Goal: Task Accomplishment & Management: Manage account settings

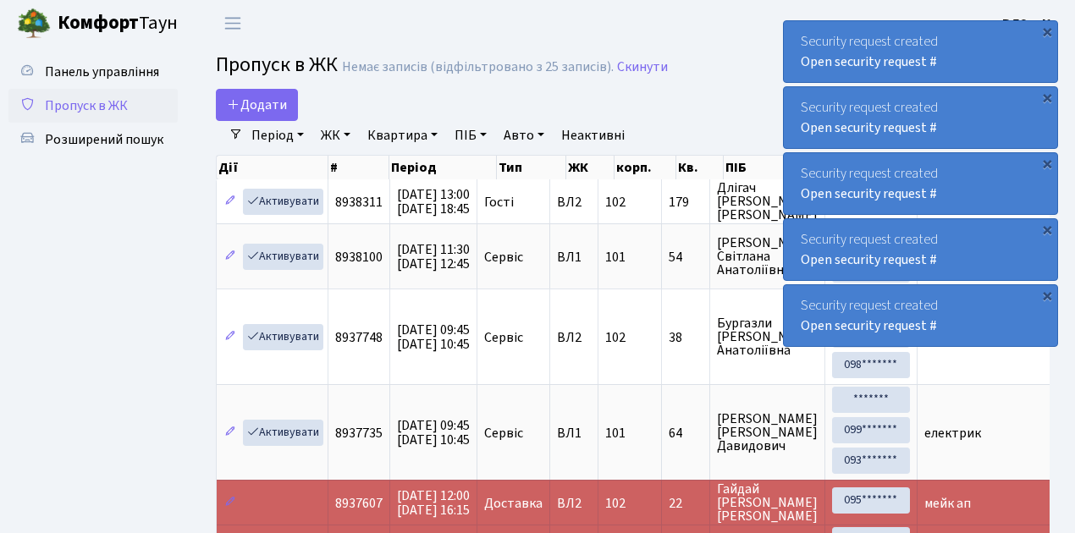
select select "25"
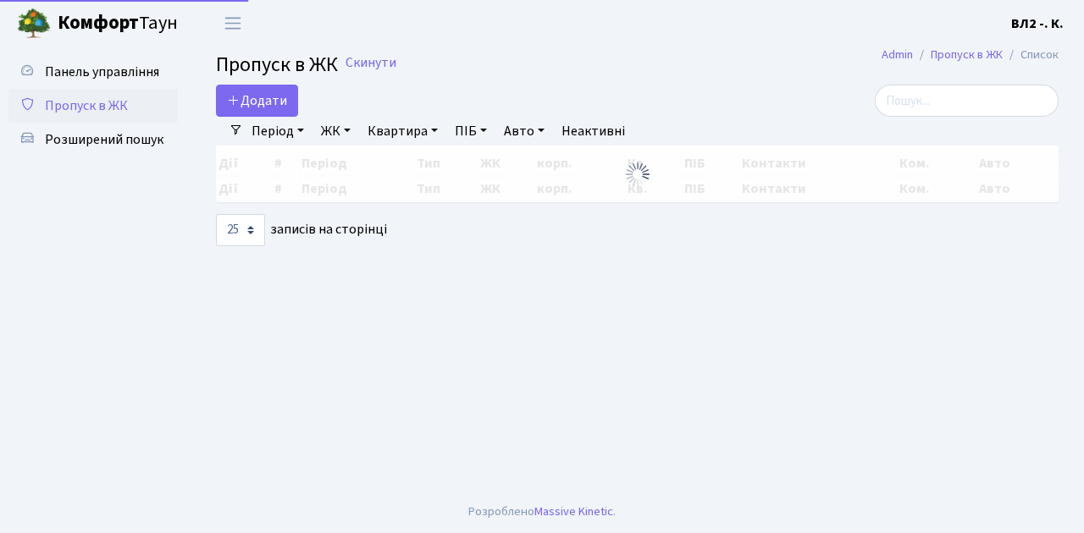
select select "25"
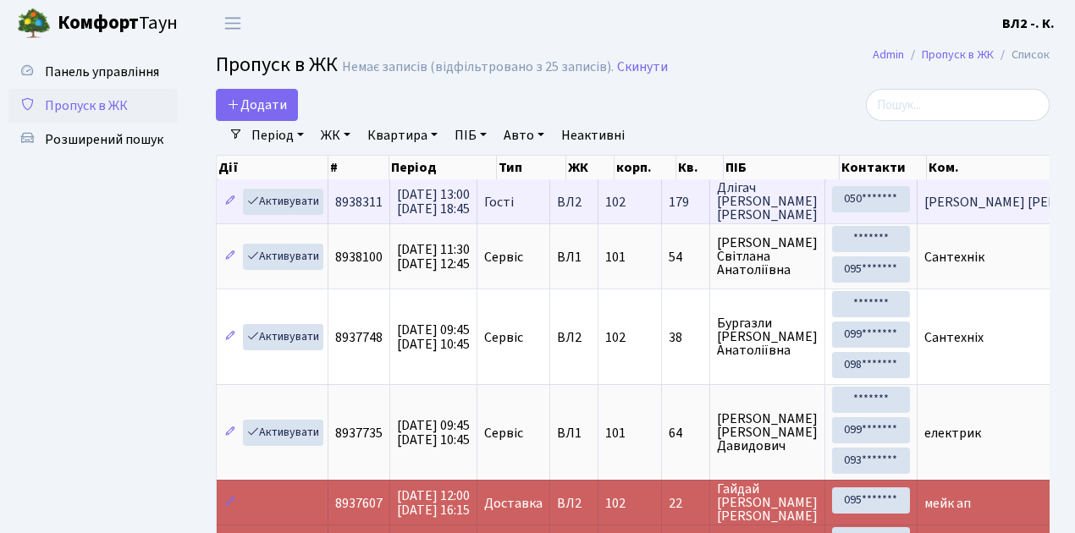
click at [589, 213] on td "ВЛ2" at bounding box center [574, 201] width 48 height 44
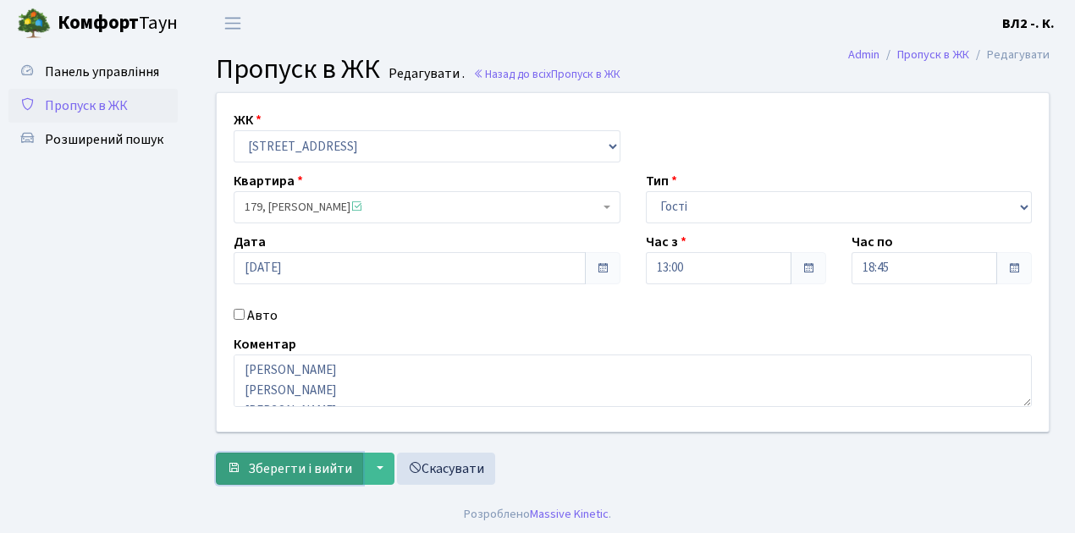
click at [260, 476] on span "Зберегти і вийти" at bounding box center [300, 469] width 104 height 19
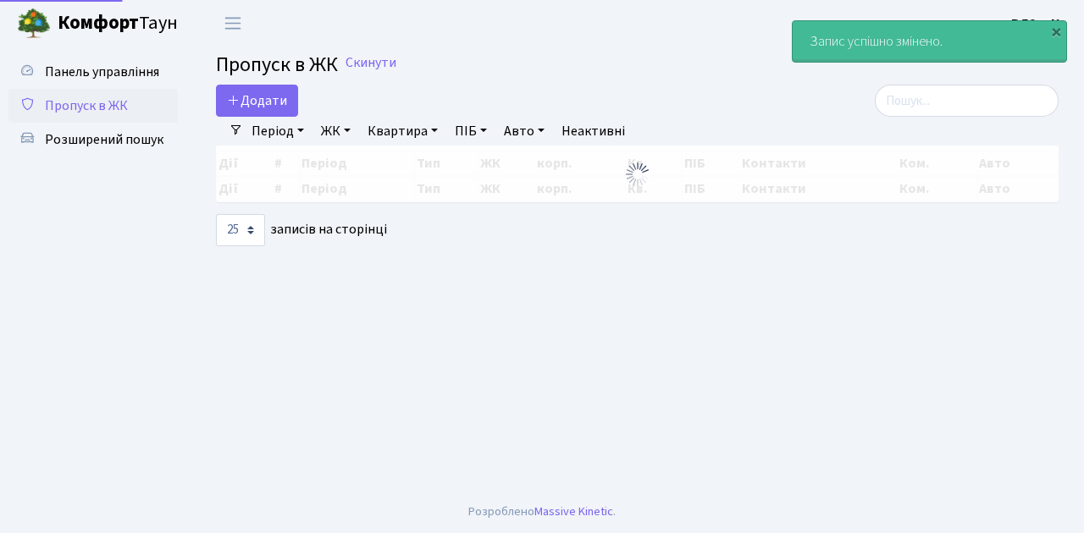
select select "25"
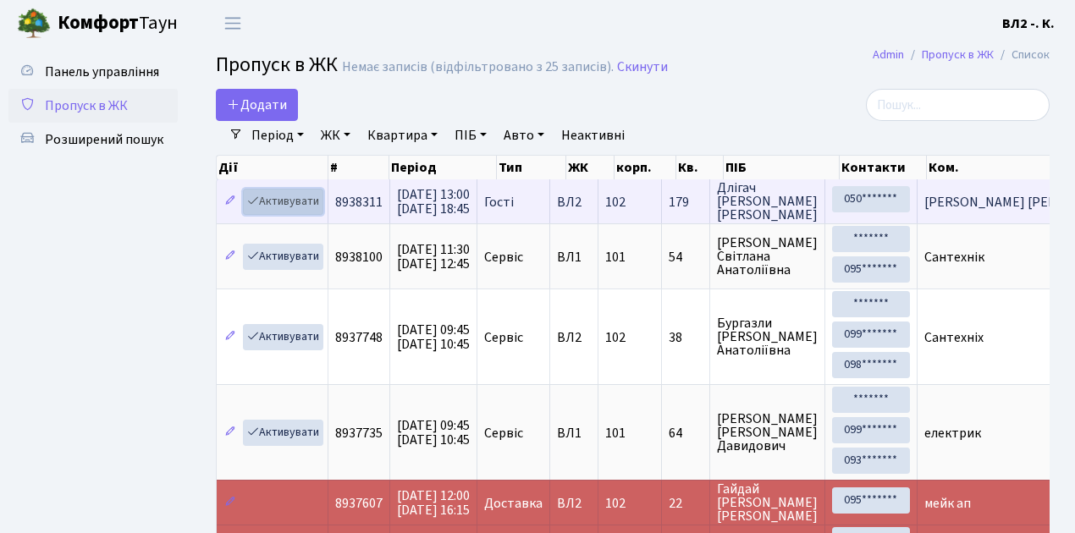
click at [269, 207] on link "Активувати" at bounding box center [283, 202] width 80 height 26
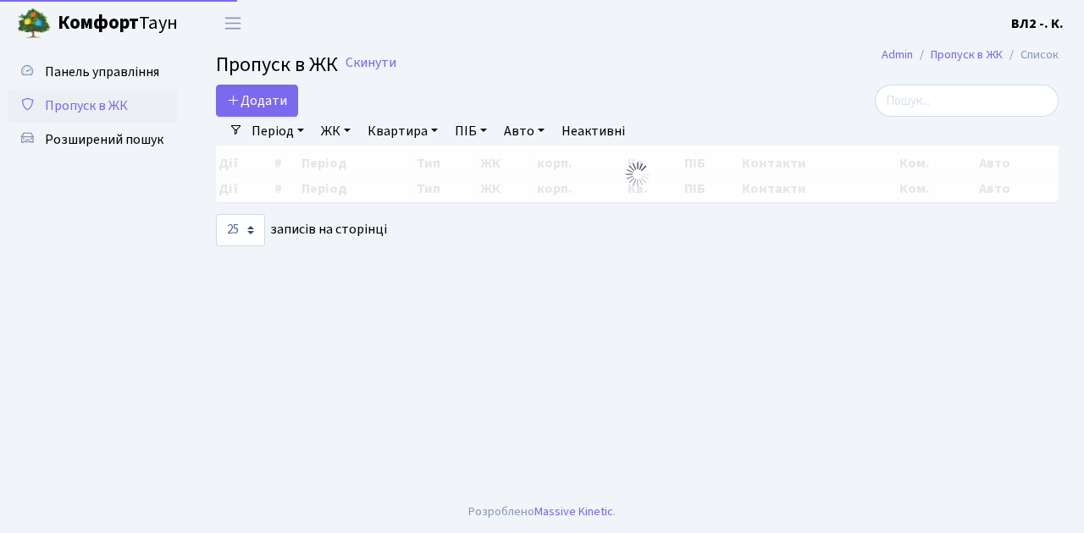
select select "25"
